Goal: Information Seeking & Learning: Compare options

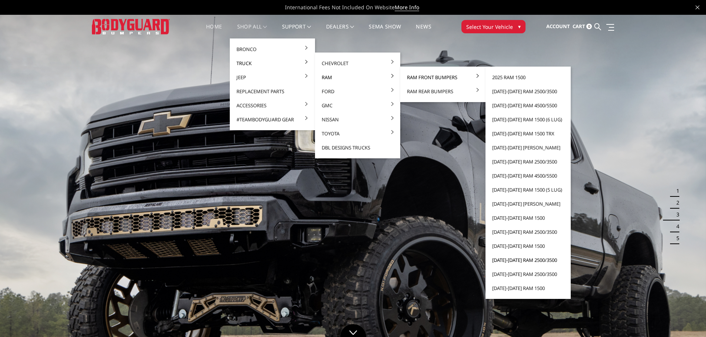
click at [517, 260] on link "[DATE]-[DATE] Ram 2500/3500" at bounding box center [527, 260] width 79 height 14
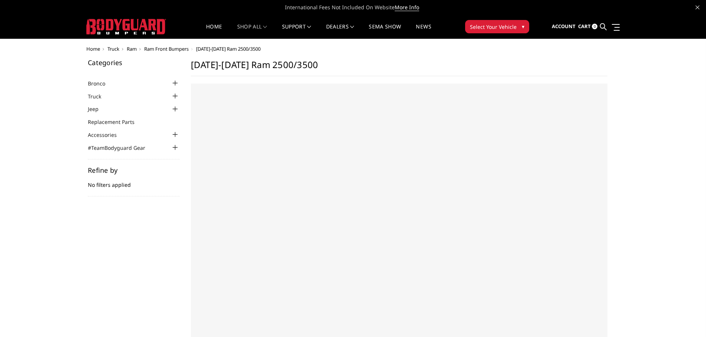
select select "US"
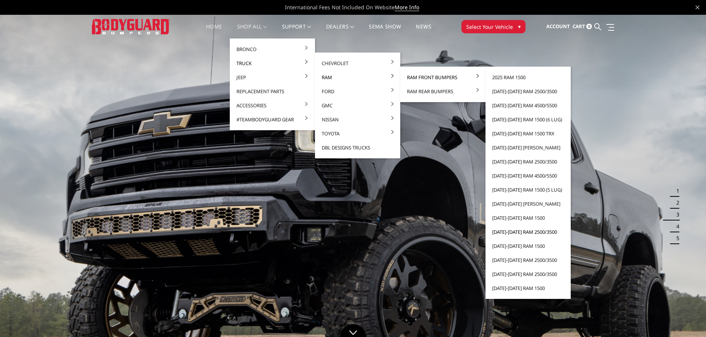
click at [510, 232] on link "[DATE]-[DATE] Ram 2500/3500" at bounding box center [527, 232] width 79 height 14
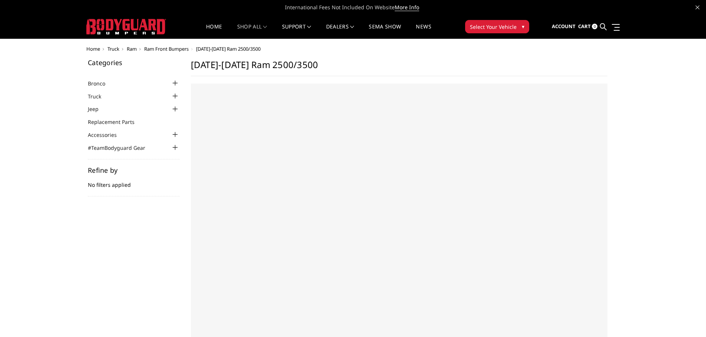
select select "US"
